Goal: Check status

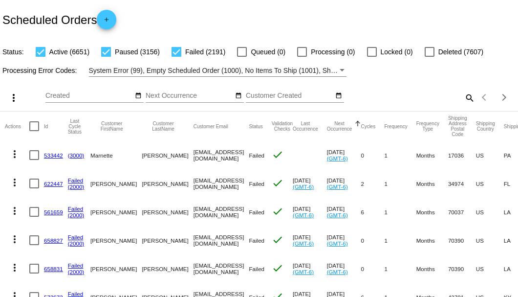
click at [463, 105] on mat-icon "search" at bounding box center [469, 97] width 12 height 15
click at [454, 100] on input "Search" at bounding box center [410, 96] width 129 height 8
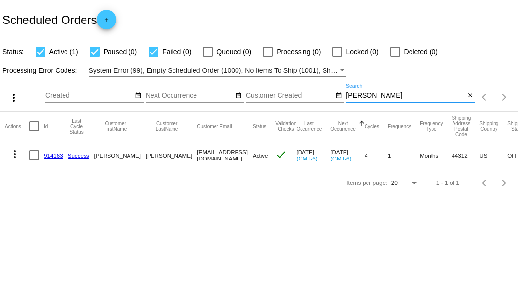
type input "[PERSON_NAME]"
click at [47, 157] on link "914163" at bounding box center [53, 155] width 19 height 6
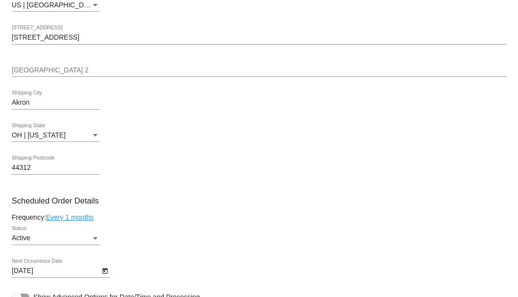
scroll to position [489, 0]
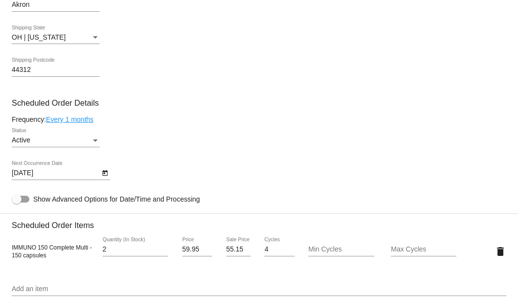
click at [89, 139] on div "Active" at bounding box center [51, 140] width 79 height 8
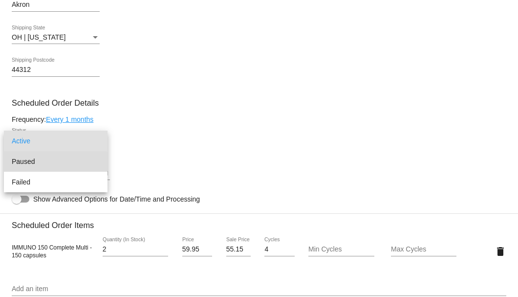
click at [53, 162] on span "Paused" at bounding box center [56, 161] width 88 height 21
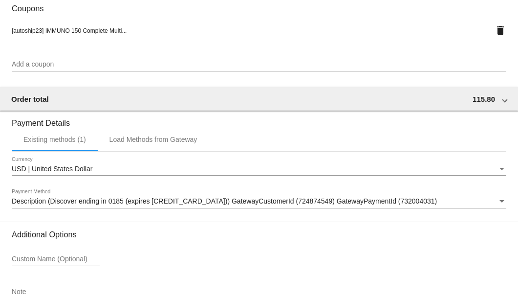
scroll to position [944, 0]
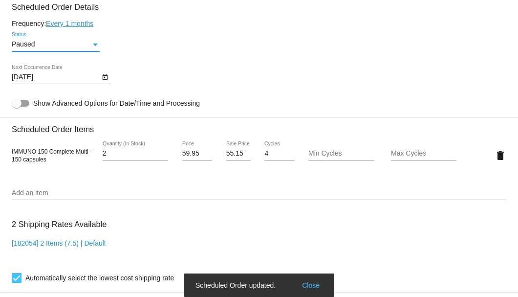
scroll to position [487, 0]
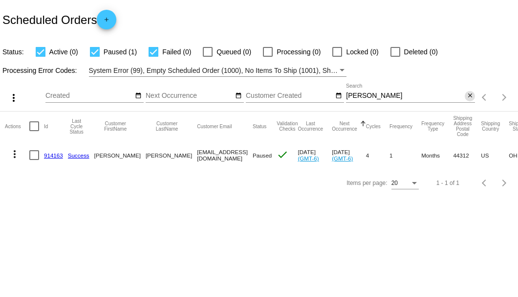
click at [471, 98] on mat-icon "close" at bounding box center [470, 96] width 7 height 8
